Goal: Information Seeking & Learning: Learn about a topic

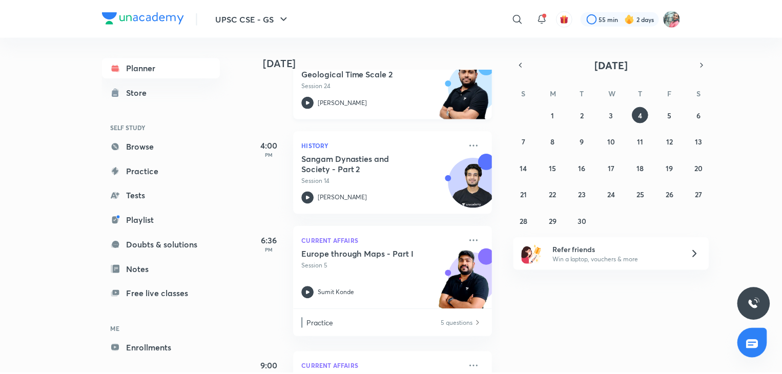
scroll to position [282, 0]
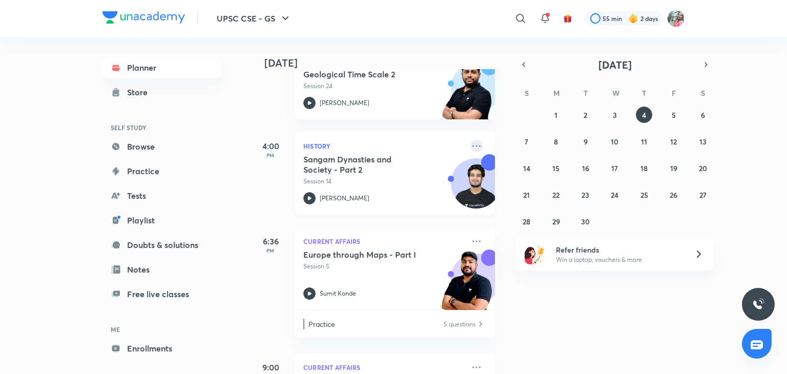
click at [470, 144] on icon at bounding box center [476, 146] width 12 height 12
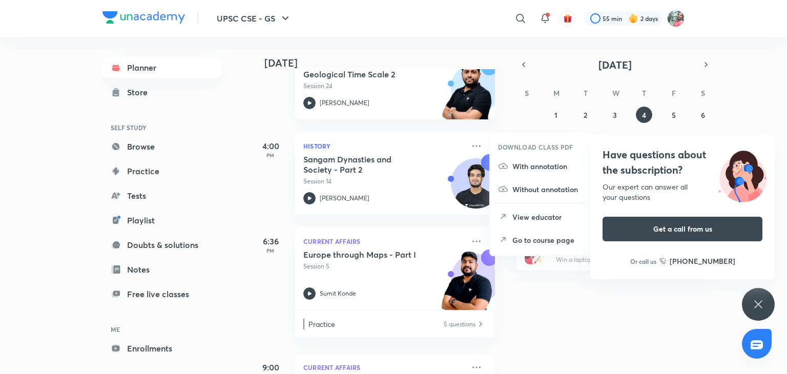
click at [514, 237] on p "Go to course page" at bounding box center [547, 240] width 71 height 11
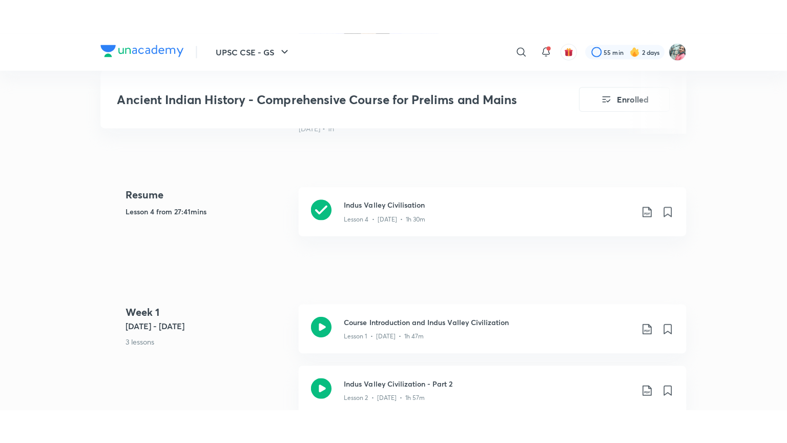
scroll to position [430, 0]
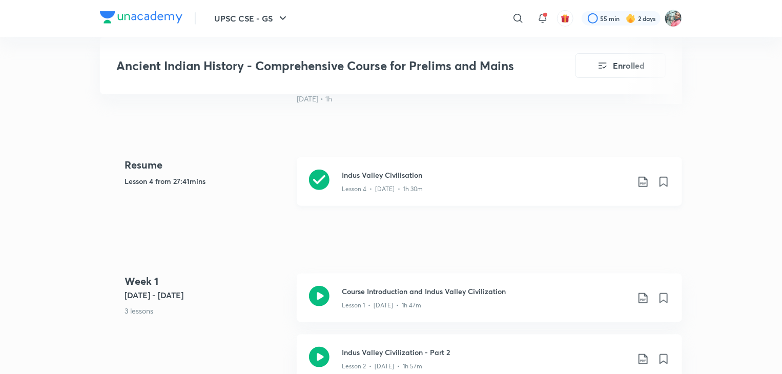
click at [383, 177] on h3 "Indus Valley Civilisation" at bounding box center [485, 175] width 287 height 11
